Goal: Check status

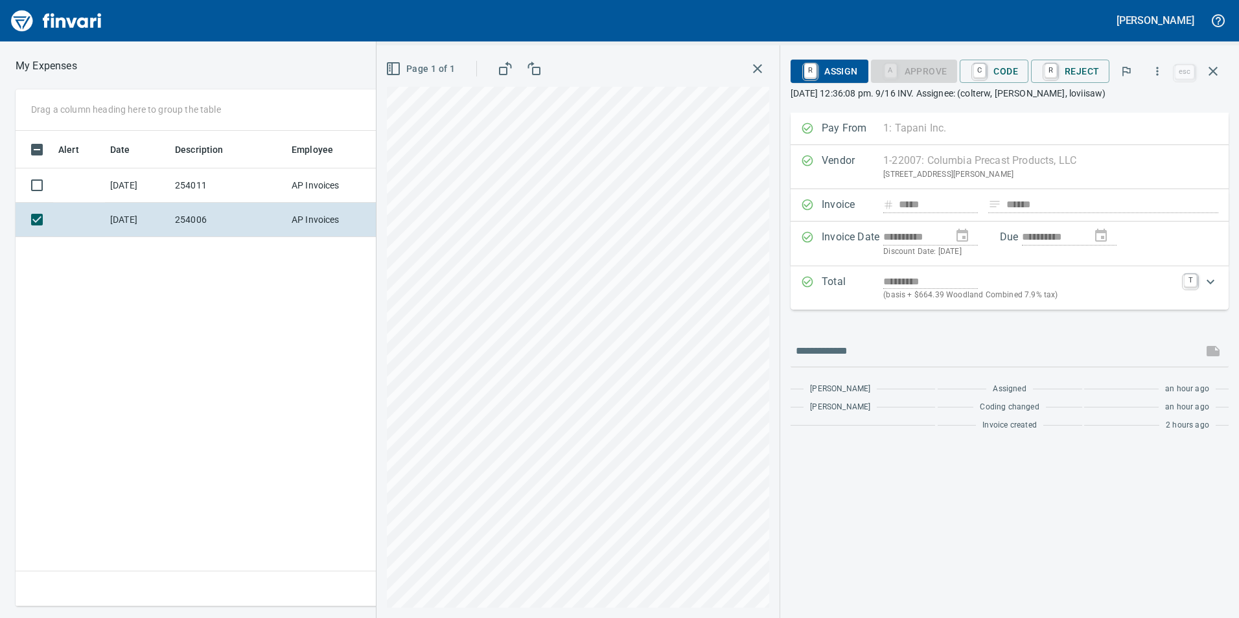
scroll to position [466, 874]
click at [765, 73] on icon "button" at bounding box center [758, 69] width 16 height 16
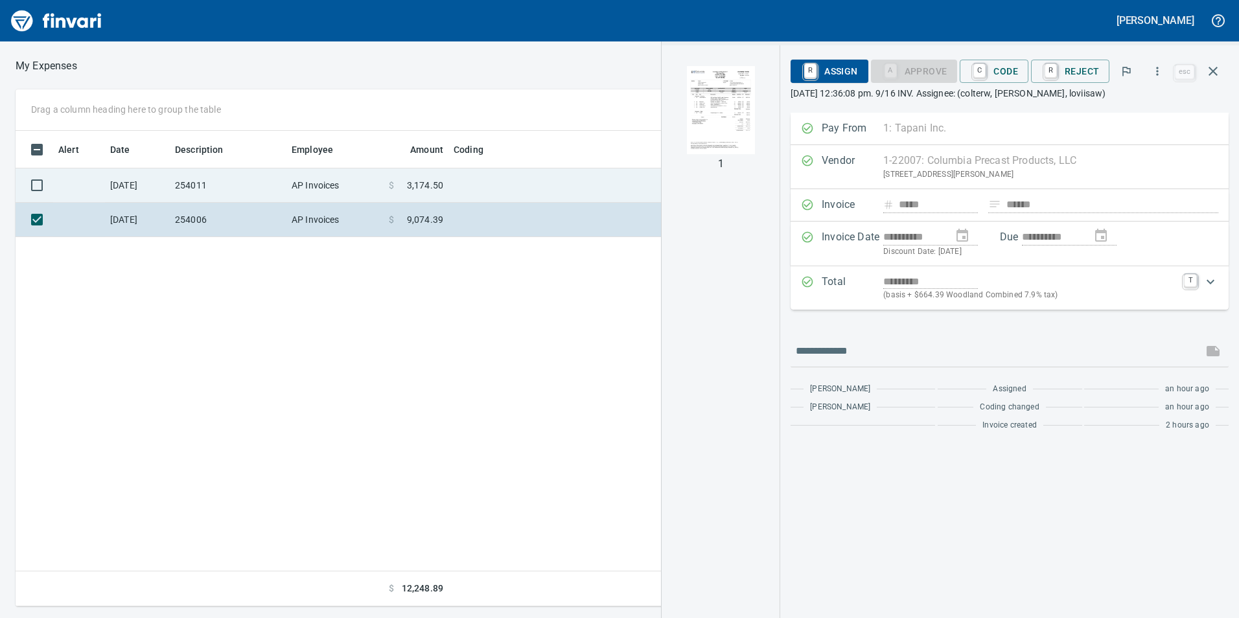
click at [424, 191] on span "3,174.50" at bounding box center [425, 185] width 36 height 13
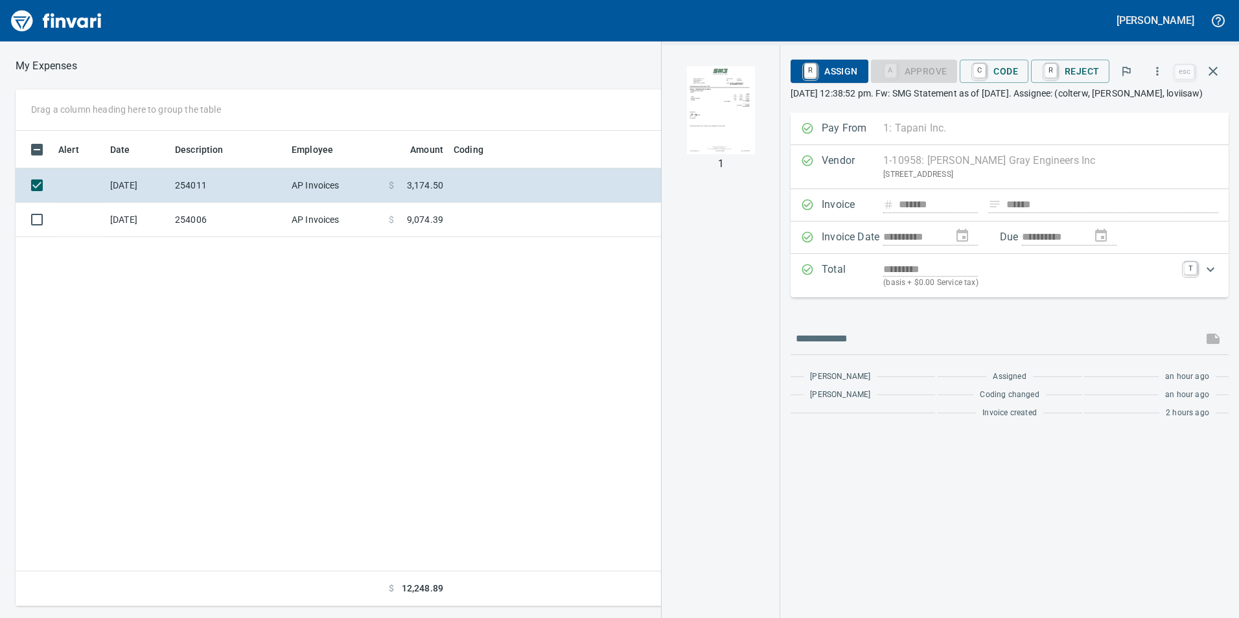
click at [734, 100] on img "button" at bounding box center [721, 110] width 88 height 88
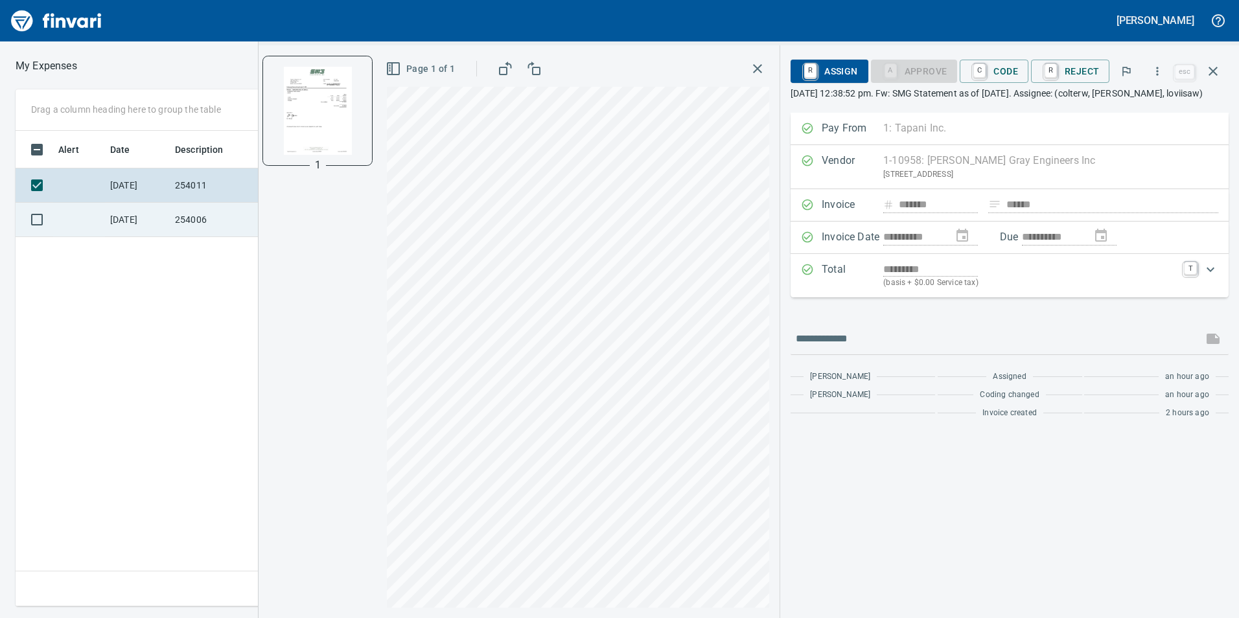
click at [159, 222] on td "[DATE]" at bounding box center [137, 220] width 65 height 34
